Goal: Find specific page/section: Find specific page/section

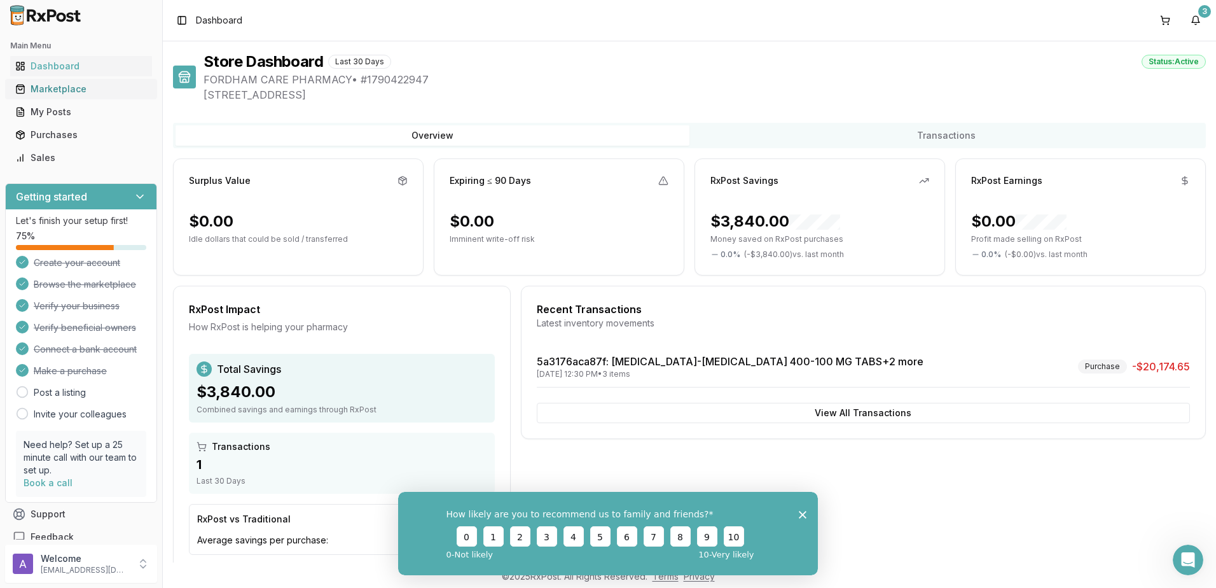
click at [42, 92] on div "Marketplace" at bounding box center [81, 89] width 132 height 13
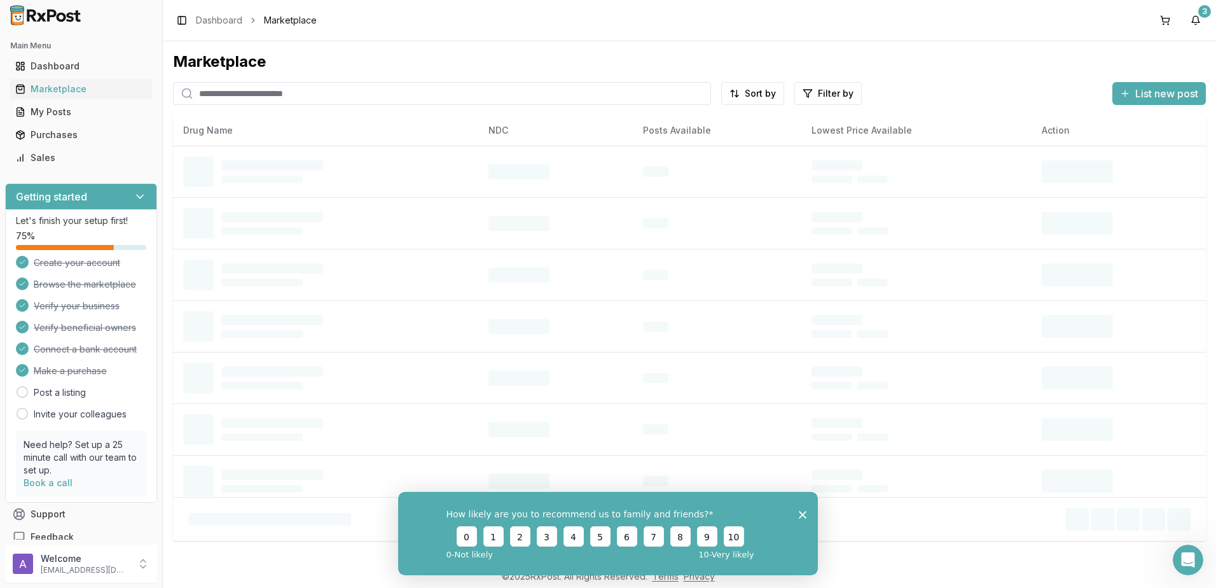
click at [259, 94] on input "search" at bounding box center [442, 93] width 538 height 23
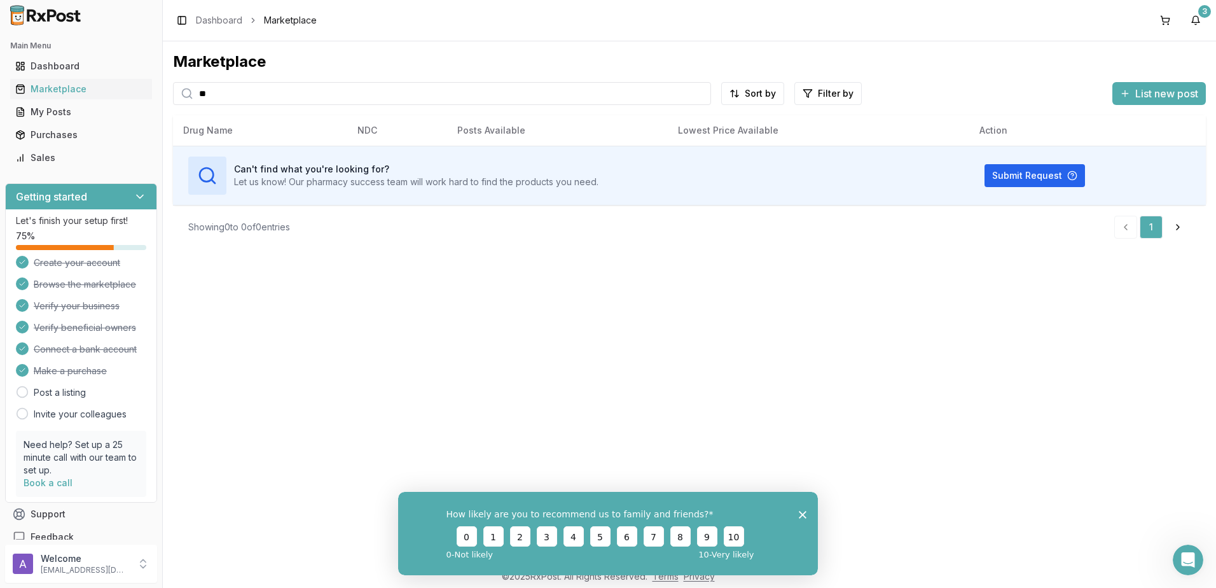
type input "*"
type input "******"
